Goal: Task Accomplishment & Management: Manage account settings

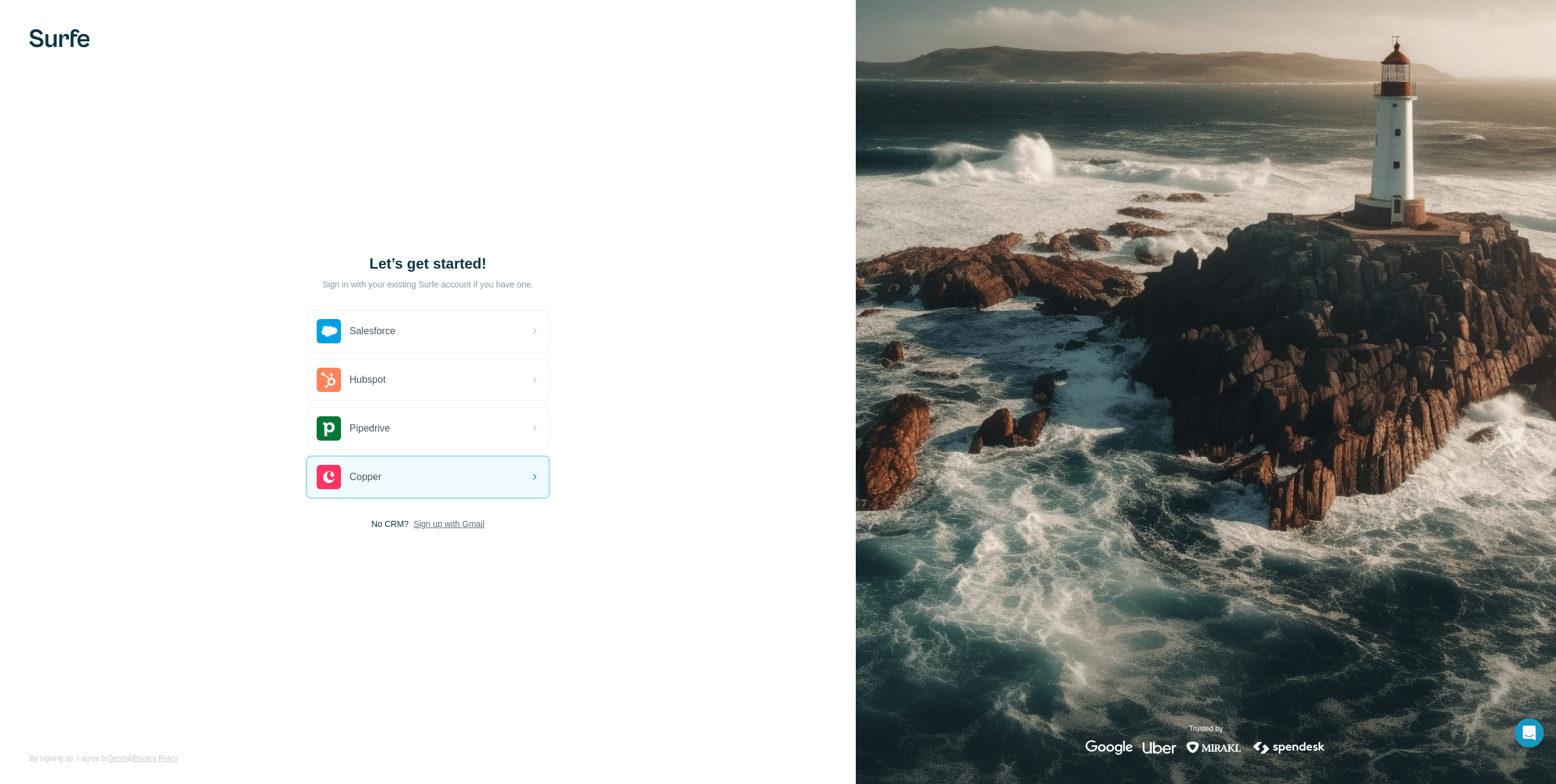
click at [470, 528] on span "Sign up with Gmail" at bounding box center [449, 524] width 72 height 12
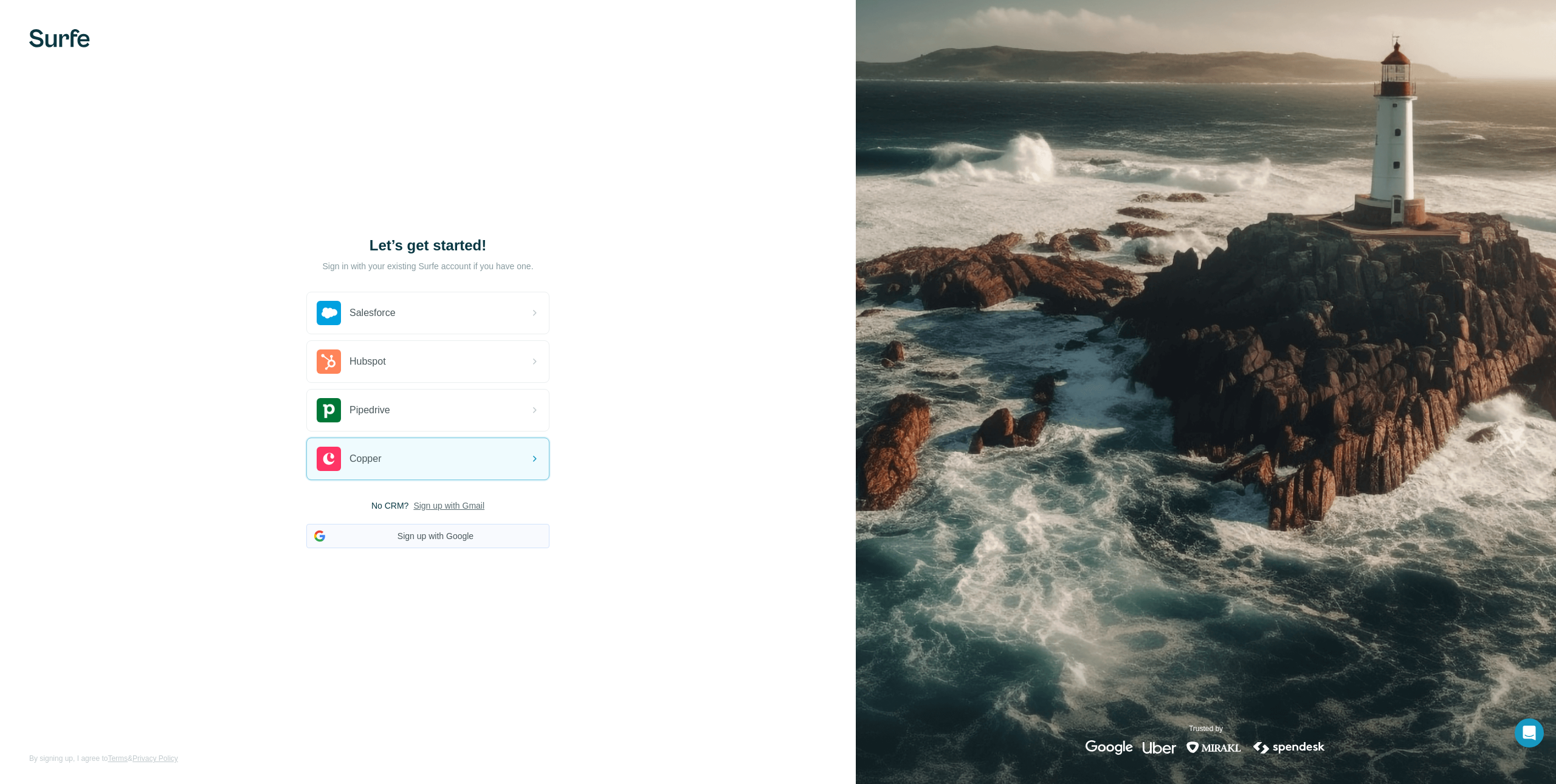
click at [456, 529] on button "Sign up with Google" at bounding box center [428, 535] width 243 height 25
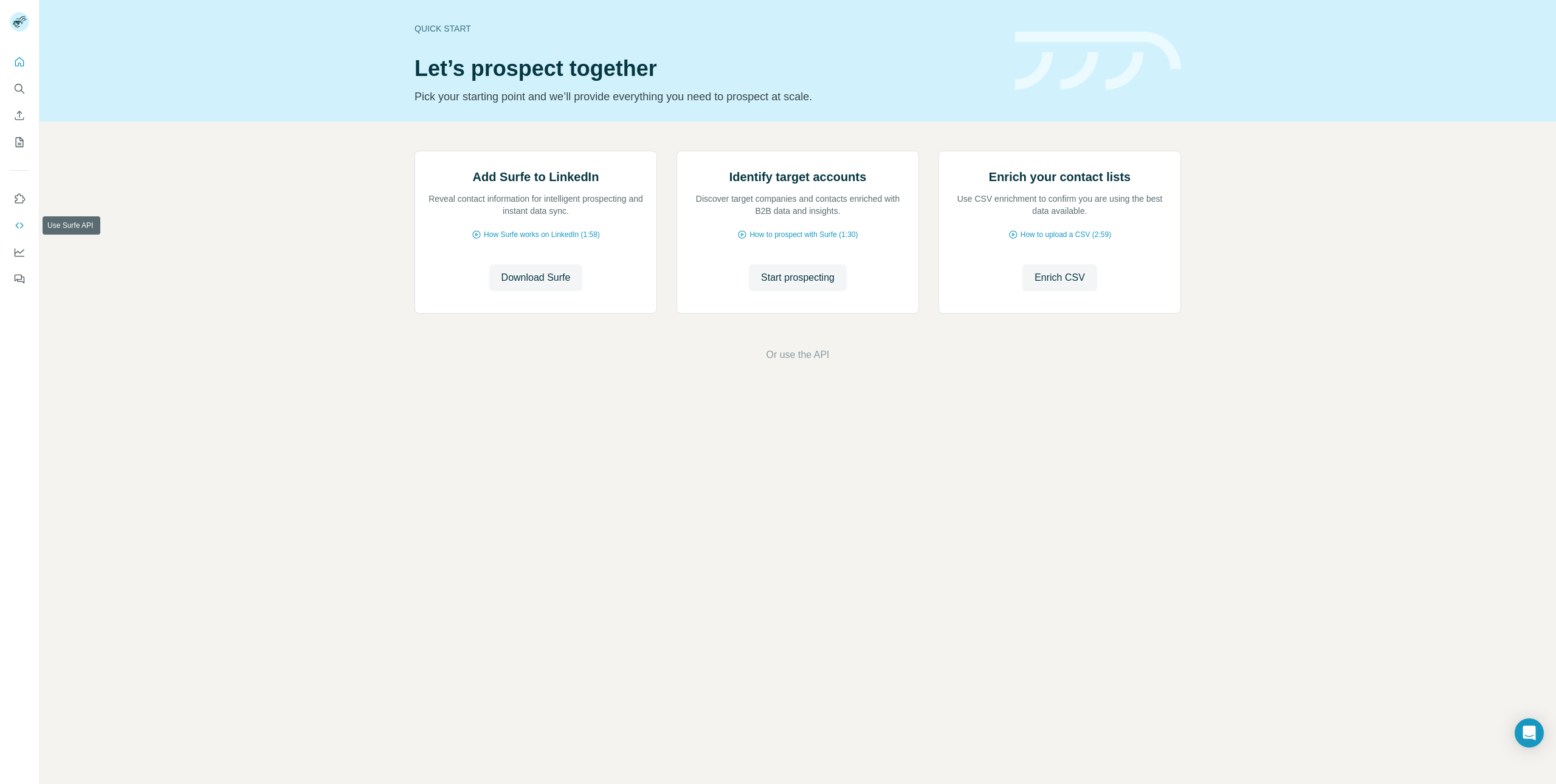
click at [25, 224] on icon "Use Surfe API" at bounding box center [20, 226] width 12 height 12
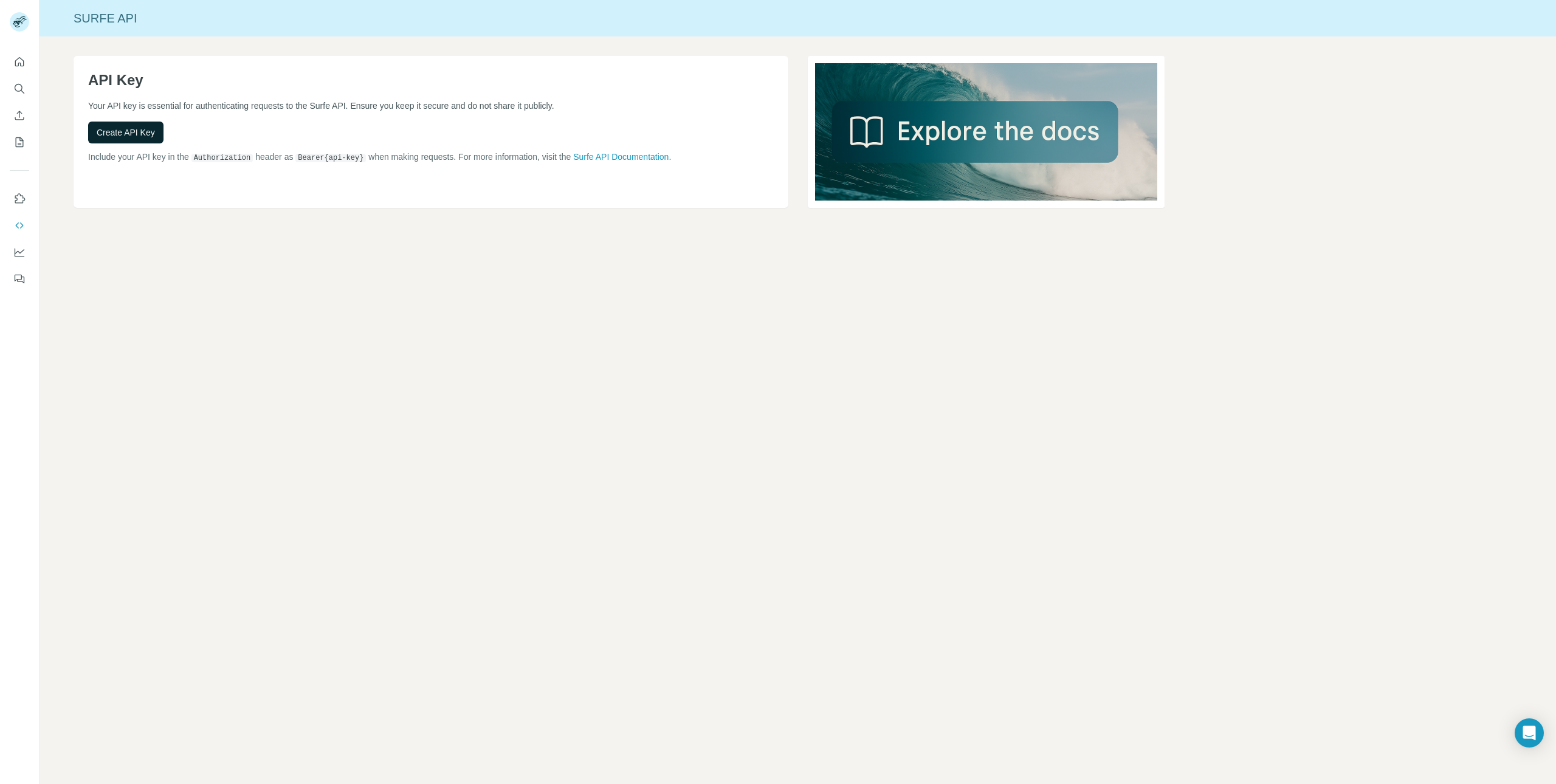
click at [122, 141] on button "Create API Key" at bounding box center [125, 133] width 76 height 22
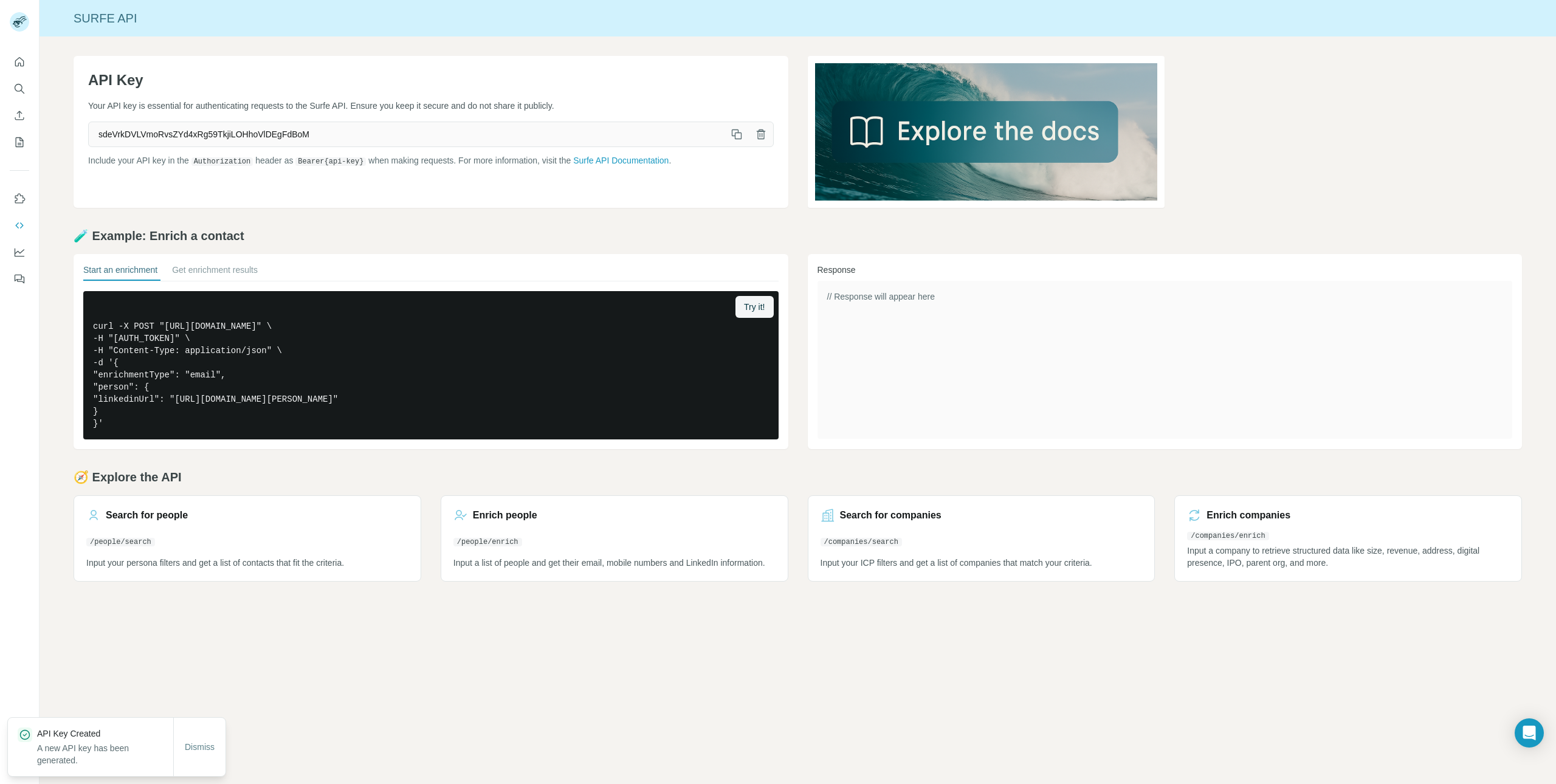
click at [738, 134] on icon "button" at bounding box center [737, 134] width 12 height 12
click at [241, 139] on span "sdeVrkDVLVmoRvsZYd4xRg59TkjiLOHhoVlDEgFdBoM" at bounding box center [406, 134] width 636 height 22
click at [242, 135] on span "sdeVrkDVLVmoRvsZYd4xRg59TkjiLOHhoVlDEgFdBoM" at bounding box center [406, 134] width 636 height 22
copy span "sdeVrkDVLVmoRvsZYd4xRg59TkjiLOHhoVlDEgFdBoM"
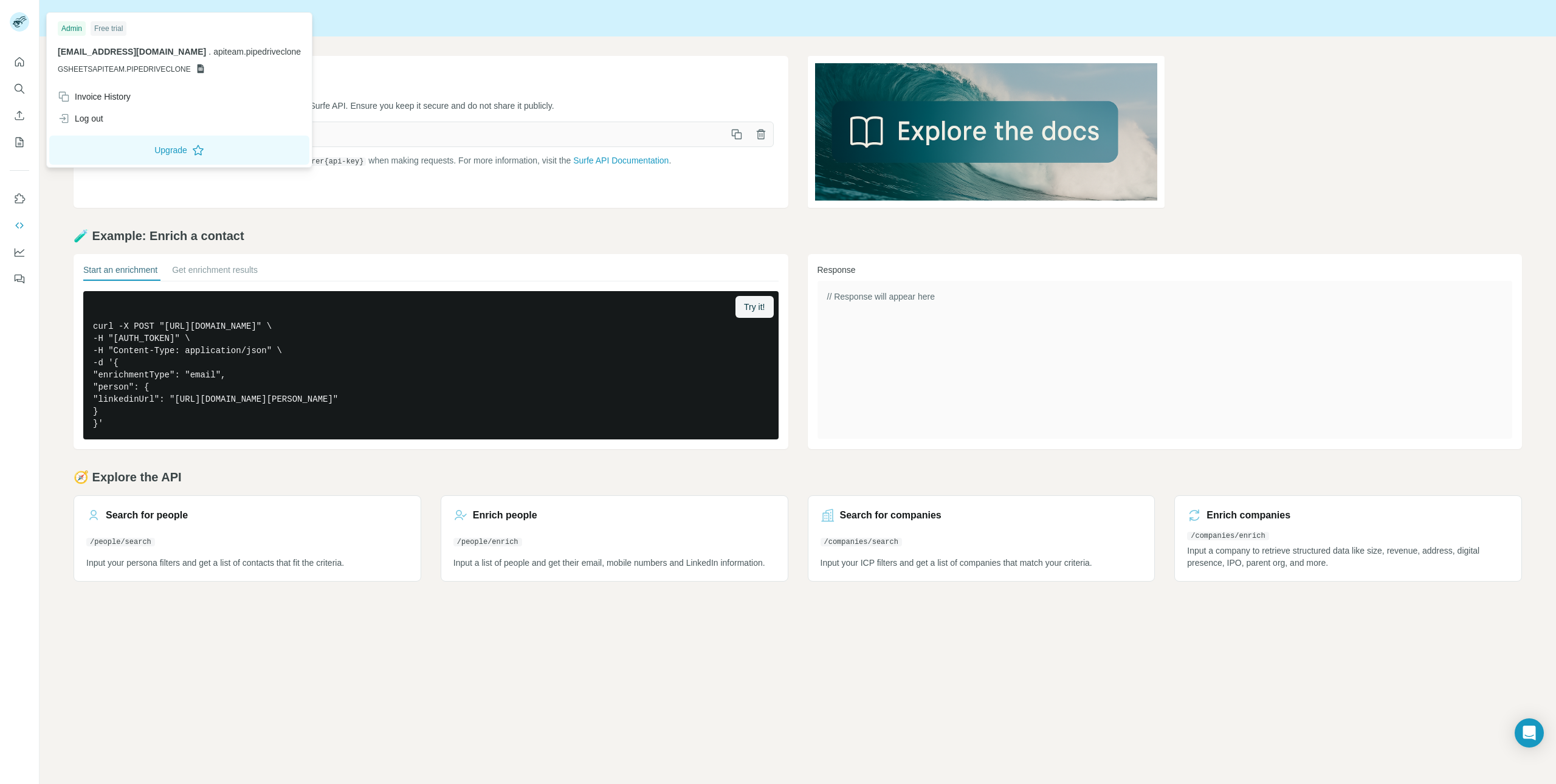
click at [20, 22] on g at bounding box center [19, 21] width 20 height 20
click at [147, 73] on span "GSHEETSAPITEAM.PIPEDRIVECLONE" at bounding box center [124, 69] width 133 height 11
drag, startPoint x: 60, startPoint y: 71, endPoint x: 185, endPoint y: 72, distance: 125.0
click at [185, 72] on span "GSHEETSAPITEAM.PIPEDRIVECLONE" at bounding box center [124, 69] width 133 height 11
copy span "GSHEETSAPITEAM.PIPEDRIVECLONE"
